Goal: Check status: Check status

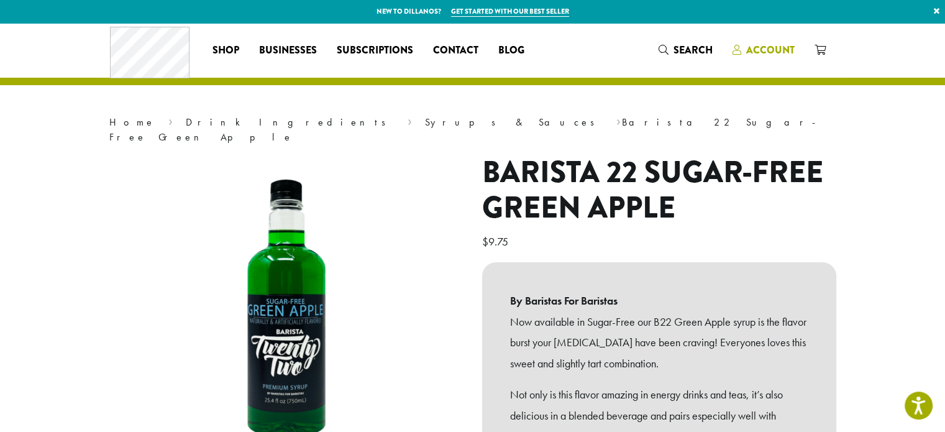
click at [763, 53] on span "Account" at bounding box center [770, 50] width 48 height 14
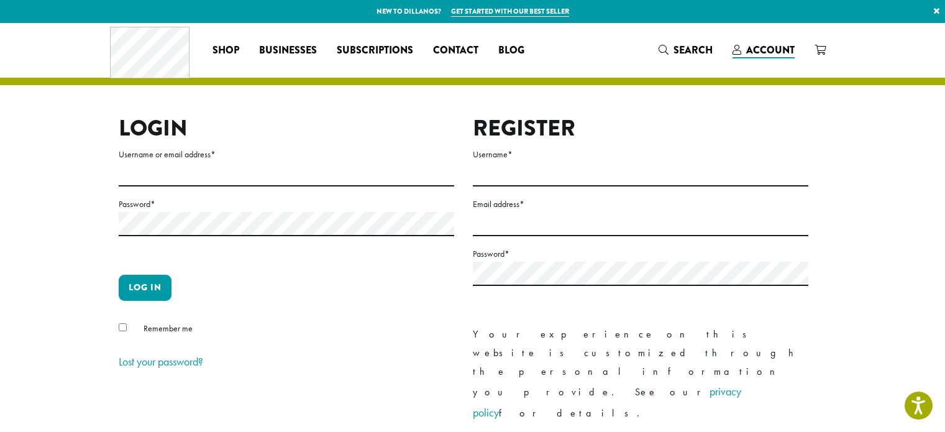
click at [197, 173] on input "Username or email address *" at bounding box center [287, 174] width 336 height 24
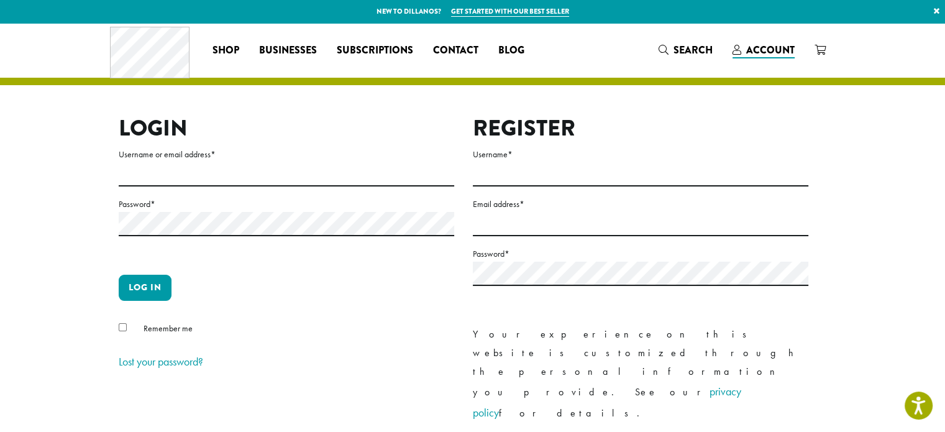
type input "**********"
click at [119, 275] on button "Log in" at bounding box center [145, 288] width 53 height 26
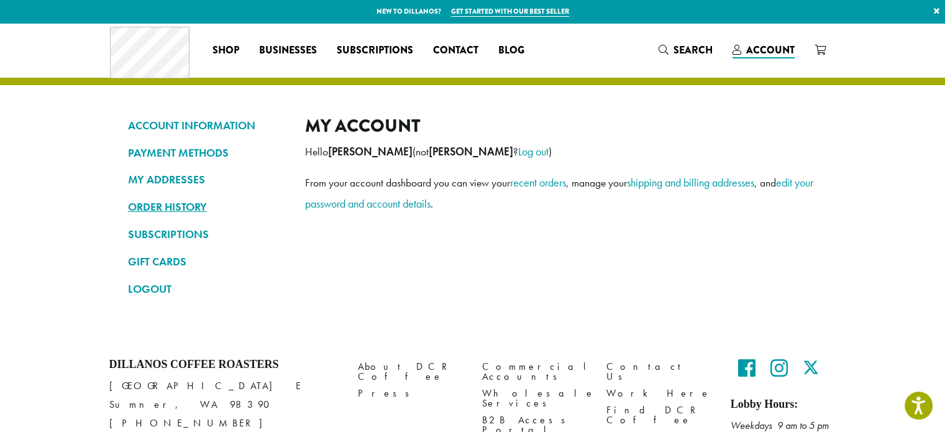
click at [188, 208] on link "ORDER HISTORY" at bounding box center [207, 206] width 158 height 21
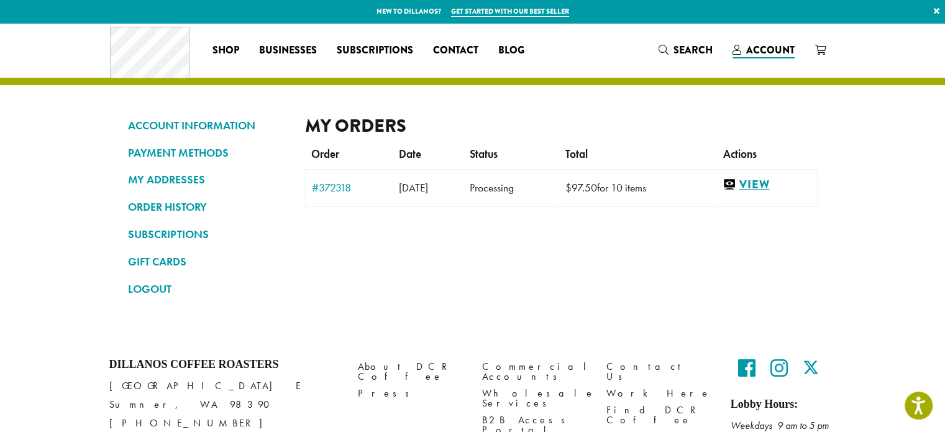
click at [773, 188] on link "View" at bounding box center [767, 185] width 88 height 16
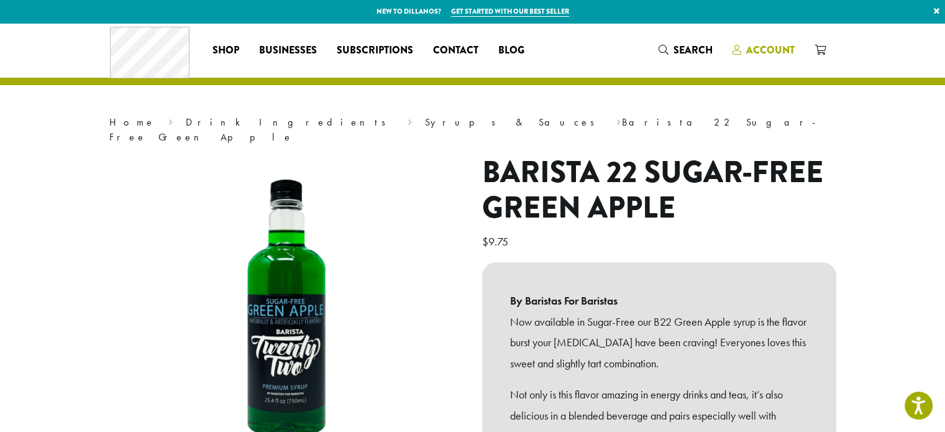
click at [771, 47] on span "Account" at bounding box center [770, 50] width 48 height 14
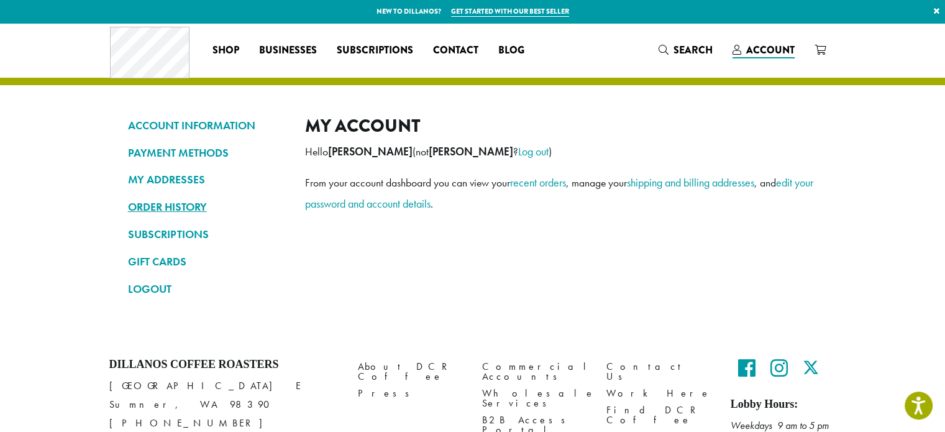
click at [169, 208] on link "ORDER HISTORY" at bounding box center [207, 206] width 158 height 21
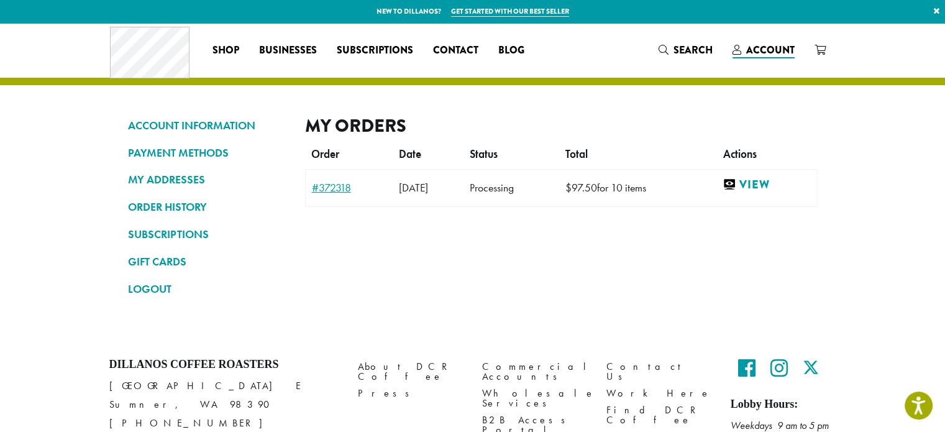
click at [336, 186] on link "#372318" at bounding box center [349, 187] width 75 height 11
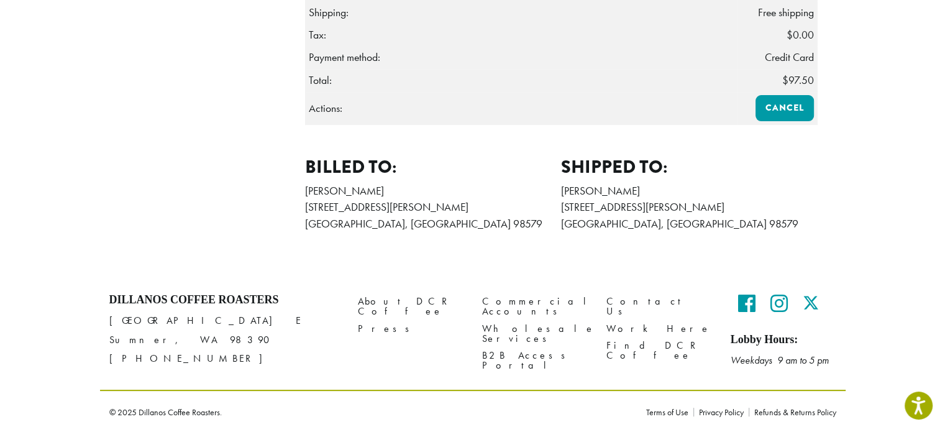
scroll to position [47, 0]
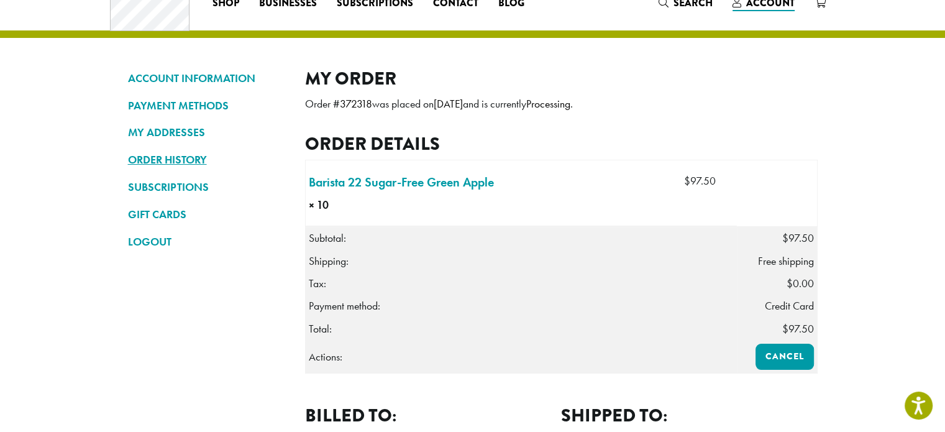
click at [172, 161] on link "ORDER HISTORY" at bounding box center [207, 159] width 158 height 21
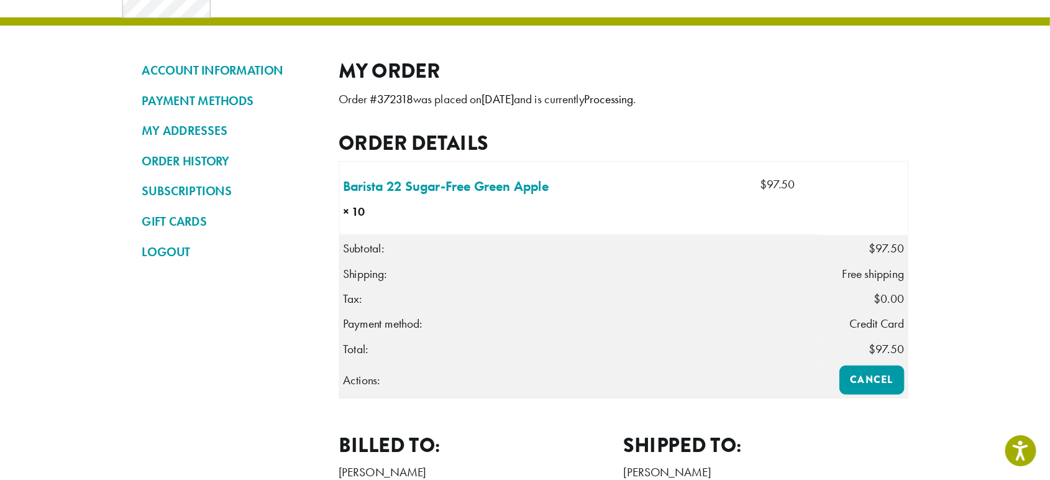
scroll to position [62, 0]
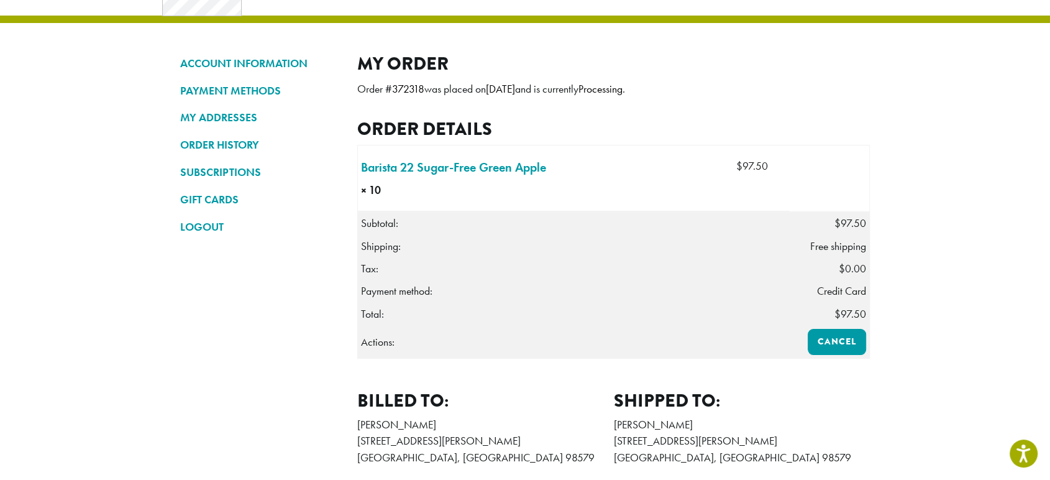
drag, startPoint x: 818, startPoint y: 0, endPoint x: 223, endPoint y: 247, distance: 644.8
click at [223, 247] on nav "ACCOUNT INFORMATION PAYMENT METHODS MY ADDRESSES ORDER HISTORY SUBSCRIPTIONS GI…" at bounding box center [259, 265] width 158 height 425
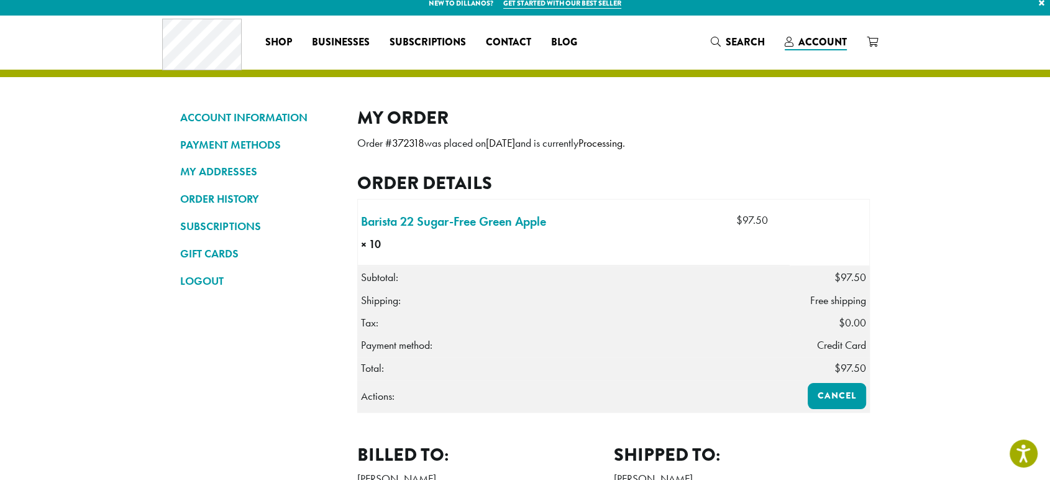
scroll to position [0, 0]
